Goal: Task Accomplishment & Management: Manage account settings

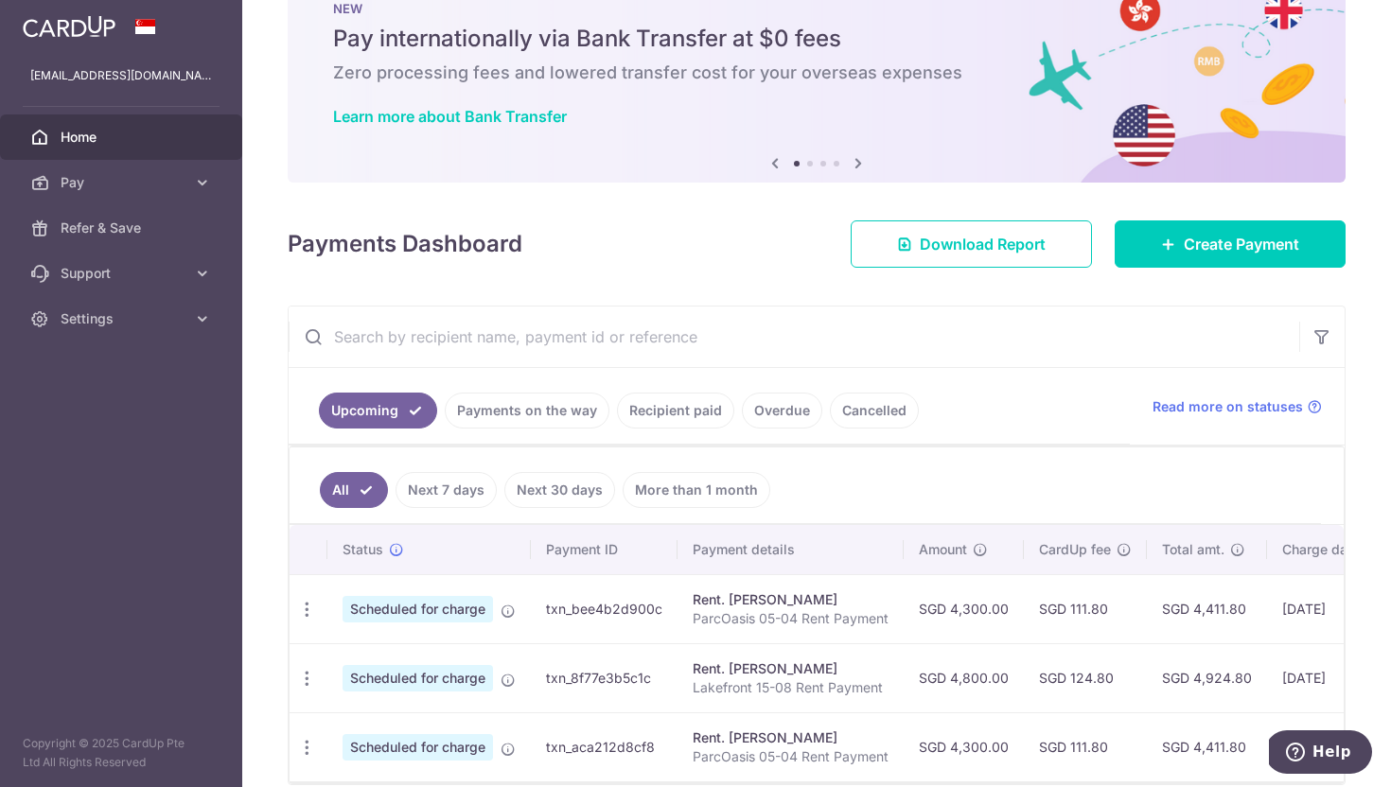
scroll to position [65, 0]
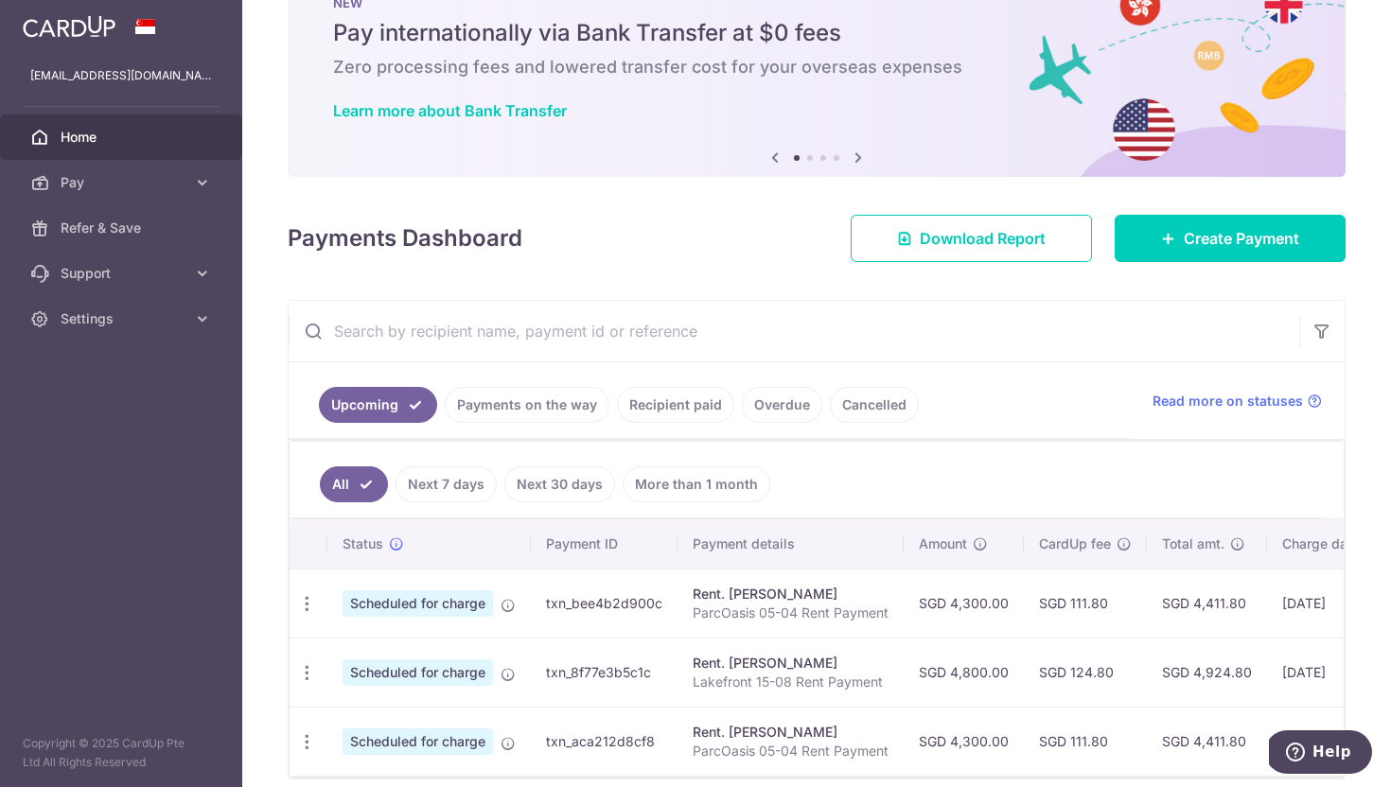
click at [525, 402] on link "Payments on the way" at bounding box center [527, 405] width 165 height 36
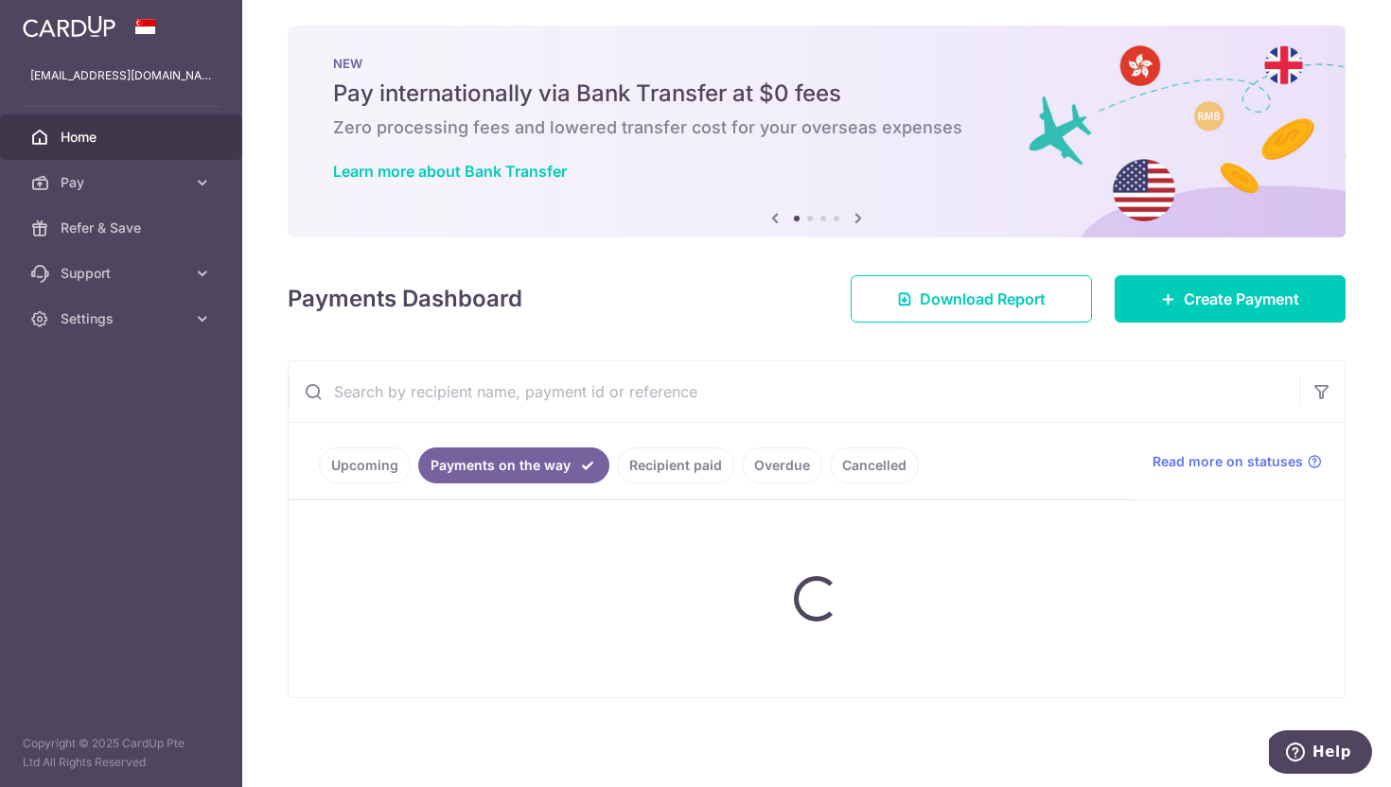
scroll to position [0, 0]
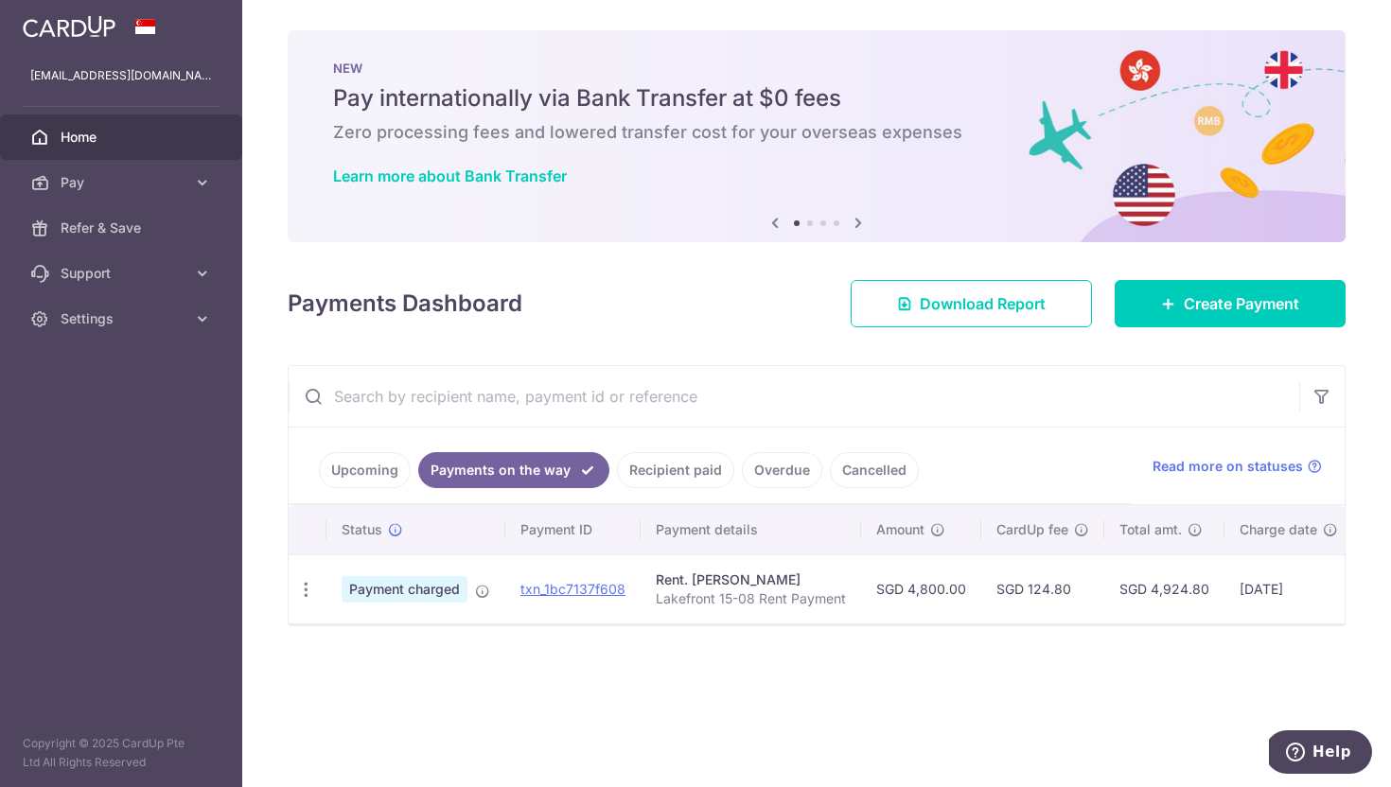
click at [652, 483] on link "Recipient paid" at bounding box center [675, 470] width 117 height 36
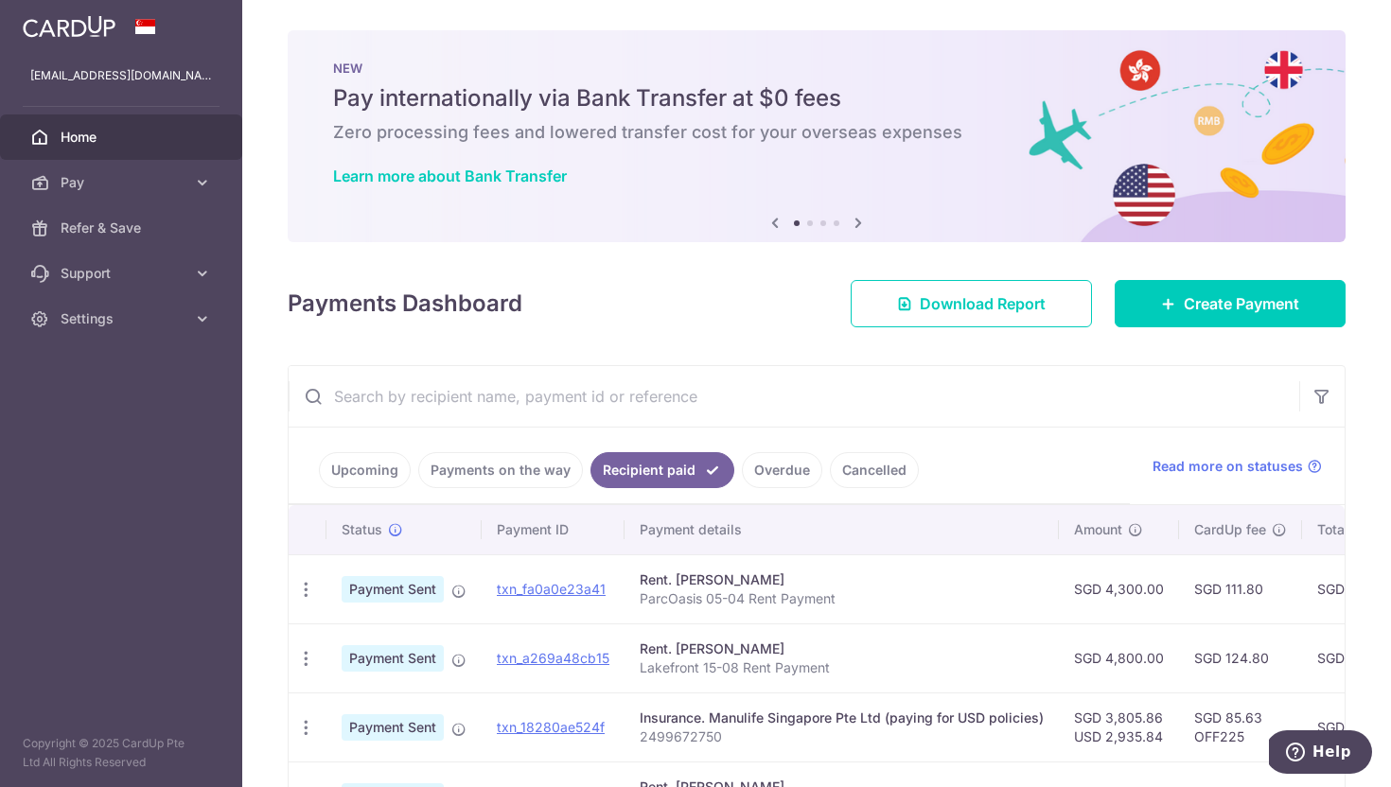
click at [530, 465] on link "Payments on the way" at bounding box center [500, 470] width 165 height 36
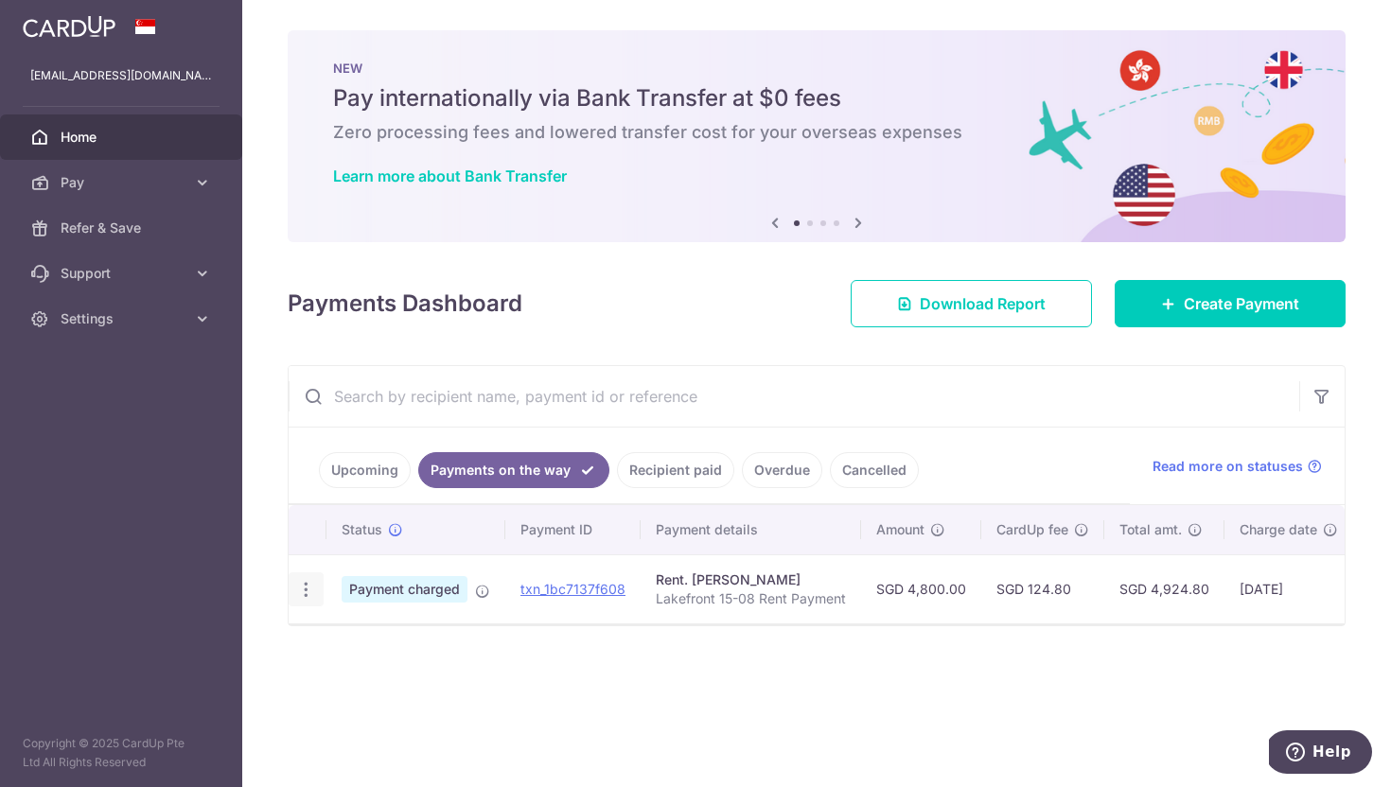
click at [316, 602] on div "PDF Receipt" at bounding box center [306, 590] width 35 height 35
click at [307, 582] on icon "button" at bounding box center [306, 590] width 20 height 20
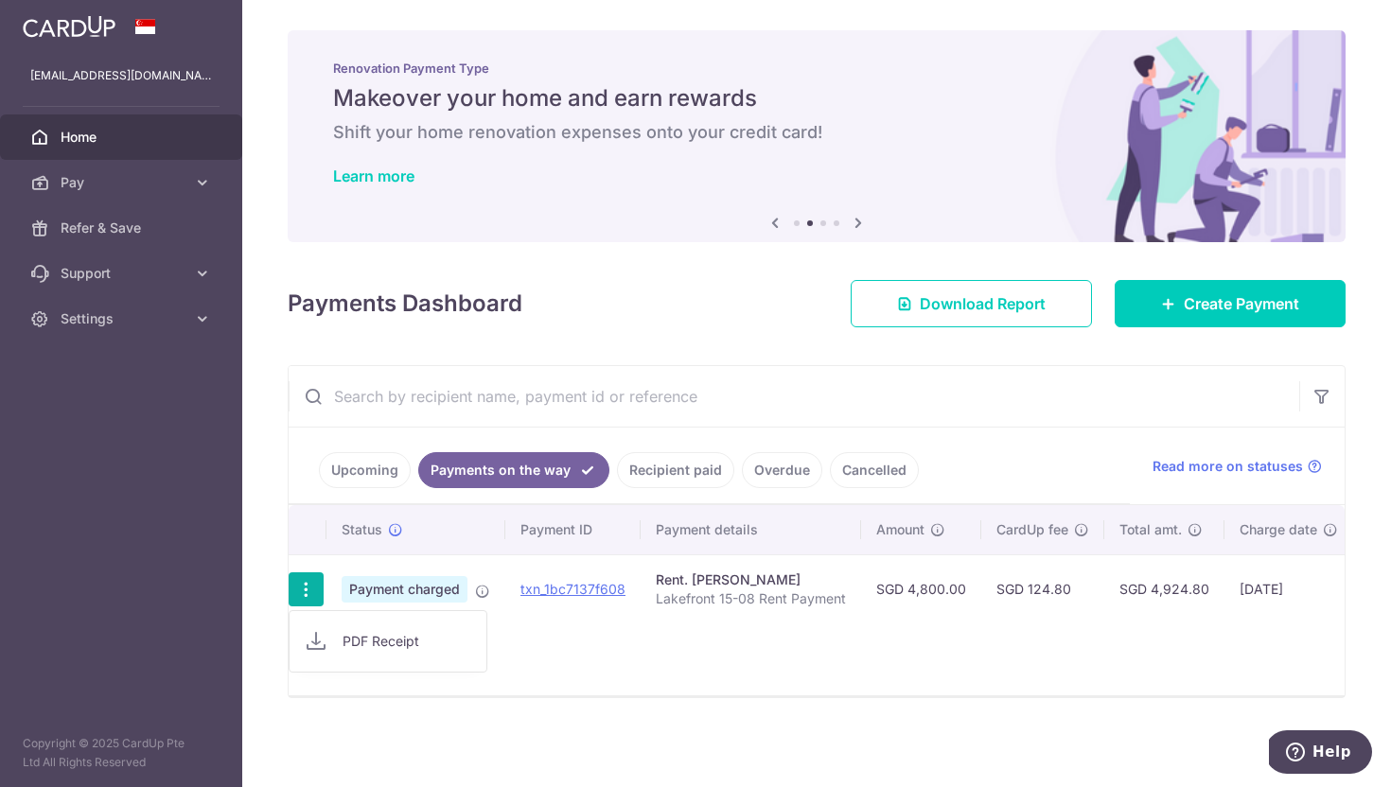
click at [400, 637] on span "PDF Receipt" at bounding box center [407, 641] width 129 height 19
